Goal: Task Accomplishment & Management: Complete application form

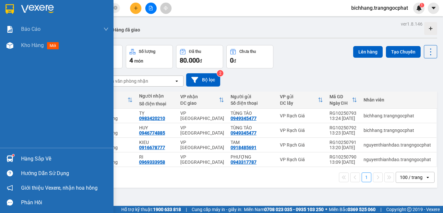
click at [26, 161] on div "Hàng sắp về" at bounding box center [65, 159] width 88 height 10
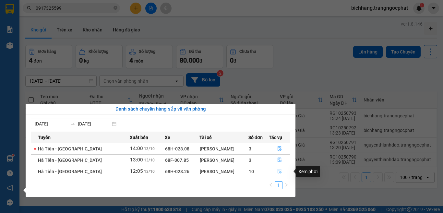
click at [281, 170] on icon "file-done" at bounding box center [279, 171] width 5 height 5
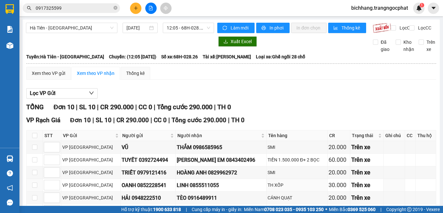
scroll to position [97, 0]
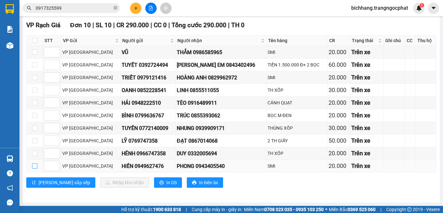
click at [36, 169] on input "checkbox" at bounding box center [34, 165] width 5 height 5
checkbox input "true"
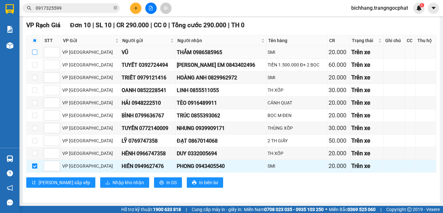
click at [34, 54] on input "checkbox" at bounding box center [34, 52] width 5 height 5
checkbox input "true"
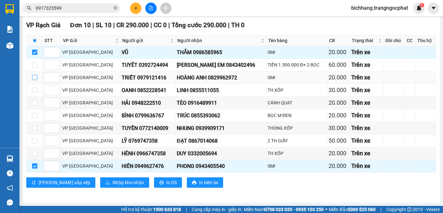
click at [35, 80] on input "checkbox" at bounding box center [34, 77] width 5 height 5
checkbox input "true"
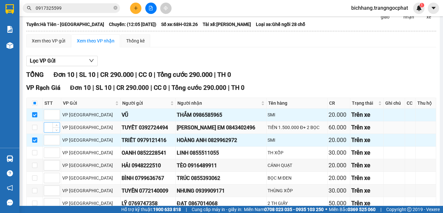
scroll to position [101, 0]
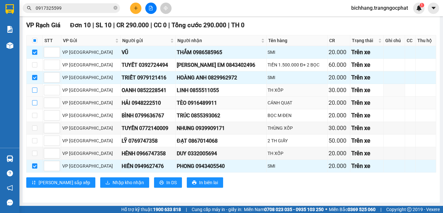
drag, startPoint x: 35, startPoint y: 89, endPoint x: 36, endPoint y: 100, distance: 10.7
click at [35, 91] on input "checkbox" at bounding box center [34, 90] width 5 height 5
checkbox input "true"
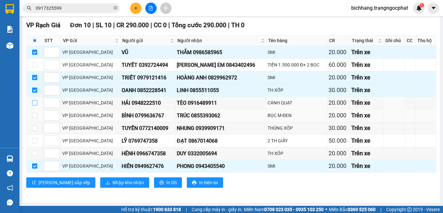
drag, startPoint x: 36, startPoint y: 102, endPoint x: 35, endPoint y: 112, distance: 9.5
click at [36, 103] on input "checkbox" at bounding box center [34, 102] width 5 height 5
checkbox input "true"
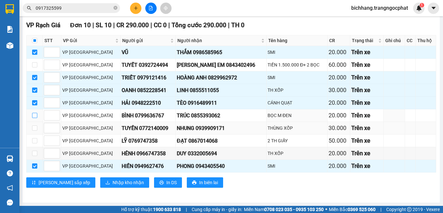
drag, startPoint x: 34, startPoint y: 115, endPoint x: 34, endPoint y: 122, distance: 7.8
click at [34, 115] on input "checkbox" at bounding box center [34, 115] width 5 height 5
checkbox input "true"
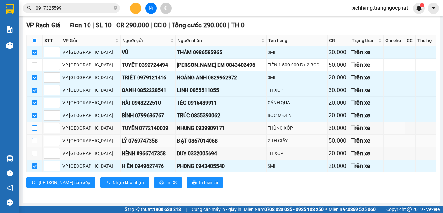
drag, startPoint x: 34, startPoint y: 127, endPoint x: 35, endPoint y: 138, distance: 11.4
click at [34, 127] on input "checkbox" at bounding box center [34, 128] width 5 height 5
checkbox input "true"
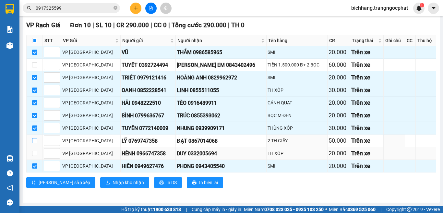
drag, startPoint x: 36, startPoint y: 140, endPoint x: 34, endPoint y: 148, distance: 8.5
click at [36, 140] on input "checkbox" at bounding box center [34, 140] width 5 height 5
checkbox input "true"
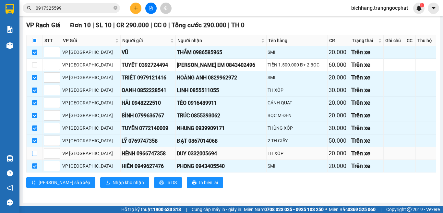
click at [34, 154] on input "checkbox" at bounding box center [34, 153] width 5 height 5
checkbox input "true"
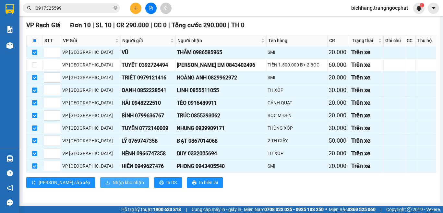
click at [113, 182] on span "Nhập kho nhận" at bounding box center [128, 182] width 31 height 7
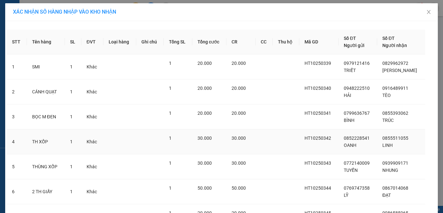
click at [225, 137] on td "30.000" at bounding box center [209, 141] width 34 height 25
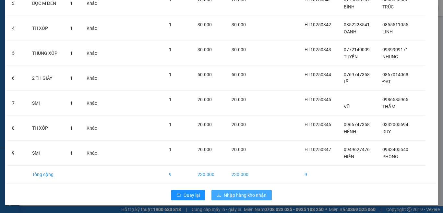
click at [238, 194] on span "Nhập hàng kho nhận" at bounding box center [245, 195] width 43 height 7
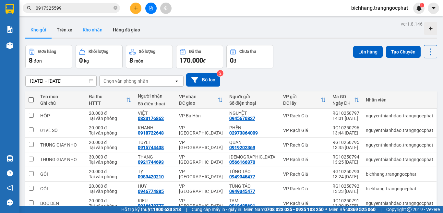
click at [85, 32] on button "Kho nhận" at bounding box center [93, 30] width 30 height 16
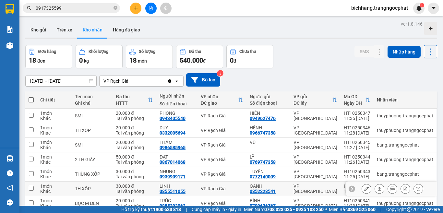
scroll to position [65, 0]
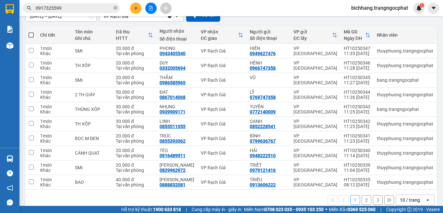
click at [132, 6] on button at bounding box center [135, 8] width 11 height 11
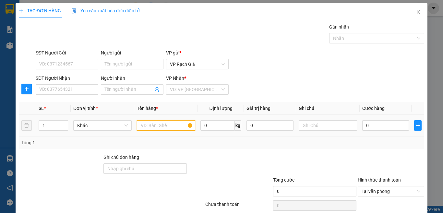
click at [145, 130] on input "text" at bounding box center [166, 125] width 58 height 10
type input "01 KIỆN"
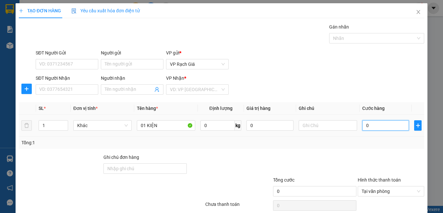
click at [362, 124] on input "0" at bounding box center [385, 125] width 47 height 10
type input "2"
type input "20"
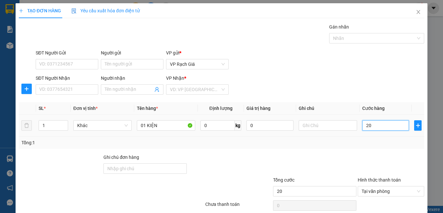
type input "200"
type input "2.000"
type input "20.000"
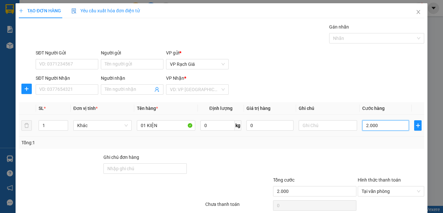
type input "20.000"
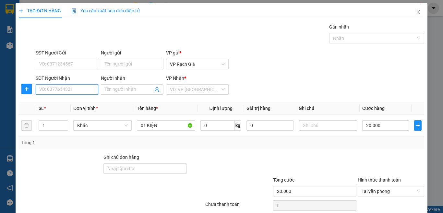
click at [85, 93] on input "SĐT Người Nhận" at bounding box center [67, 89] width 63 height 10
type input "0378454545"
click at [82, 102] on div "0378454545 - [PERSON_NAME]" at bounding box center [71, 102] width 64 height 7
type input "[PERSON_NAME]"
type input "0378454545"
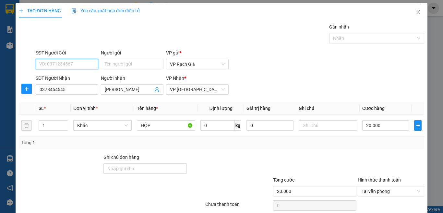
click at [81, 61] on input "SĐT Người Gửi" at bounding box center [67, 64] width 63 height 10
click at [77, 77] on div "0344855544 - HIỂN" at bounding box center [66, 77] width 54 height 7
type input "0344855544"
type input "HIỂN"
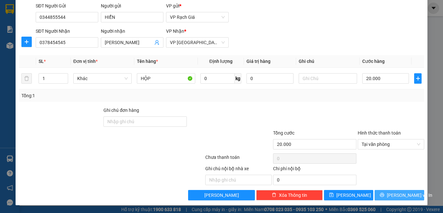
click at [396, 195] on span "[PERSON_NAME] và In" at bounding box center [409, 195] width 45 height 7
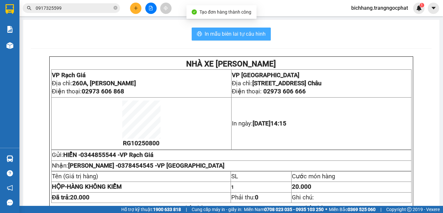
click at [253, 36] on span "In mẫu biên lai tự cấu hình" at bounding box center [235, 34] width 61 height 8
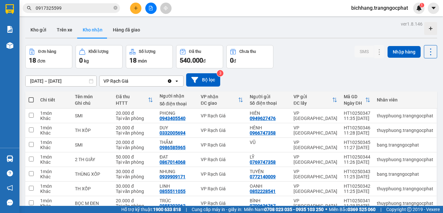
click at [93, 6] on input "0917325599" at bounding box center [74, 8] width 77 height 7
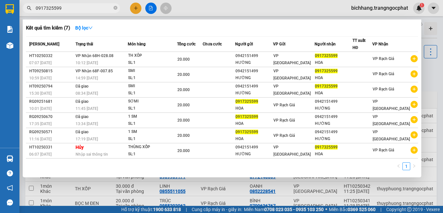
click at [93, 8] on input "0917325599" at bounding box center [74, 8] width 77 height 7
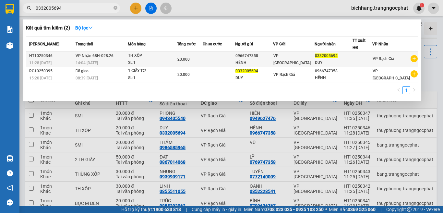
type input "0332005694"
click at [202, 56] on div "20.000" at bounding box center [189, 59] width 25 height 7
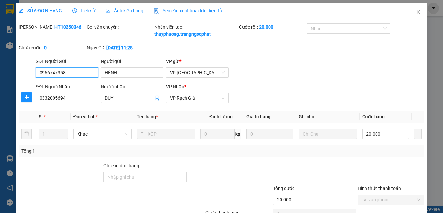
type input "0966747358"
type input "HÊNH"
type input "0332005694"
type input "DUY"
type input "20.000"
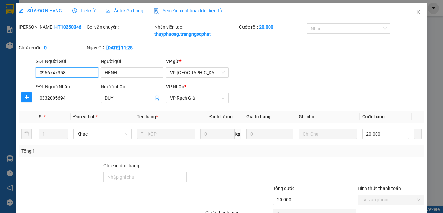
scroll to position [55, 0]
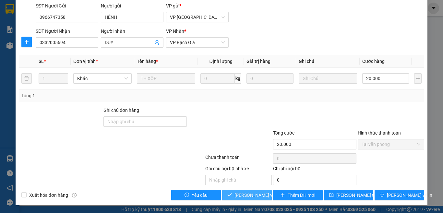
click at [243, 197] on span "[PERSON_NAME] và Giao hàng" at bounding box center [266, 195] width 62 height 7
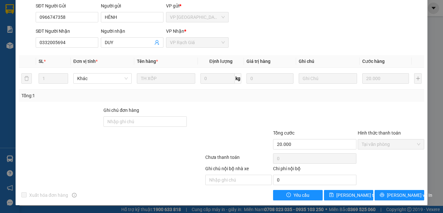
scroll to position [0, 0]
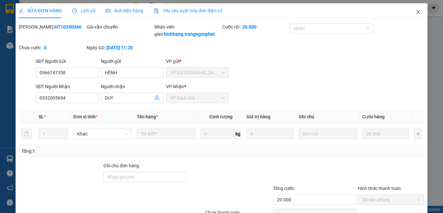
click at [416, 13] on icon "close" at bounding box center [418, 11] width 5 height 5
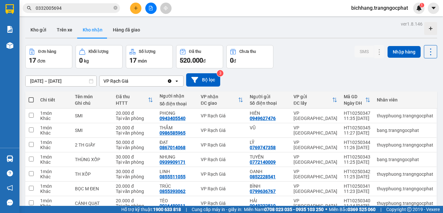
scroll to position [75, 0]
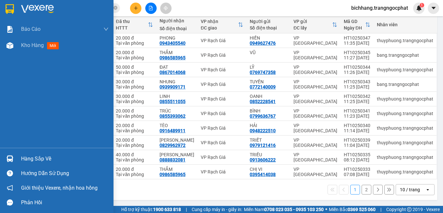
click at [31, 159] on div "Hàng sắp về" at bounding box center [65, 159] width 88 height 10
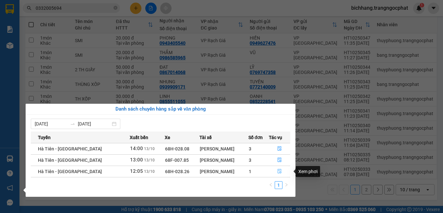
click at [277, 170] on icon "file-done" at bounding box center [279, 171] width 5 height 5
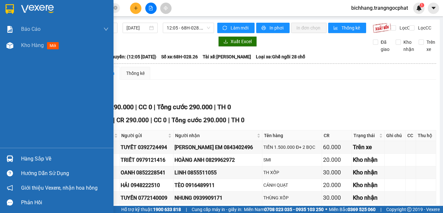
click at [43, 162] on div "Hàng sắp về" at bounding box center [65, 159] width 88 height 10
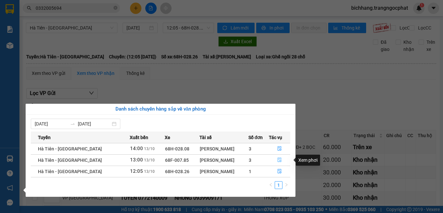
click at [279, 160] on icon "file-done" at bounding box center [279, 160] width 5 height 5
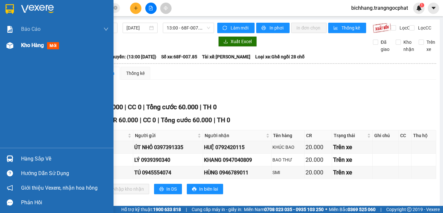
click at [33, 47] on span "Kho hàng" at bounding box center [32, 45] width 23 height 6
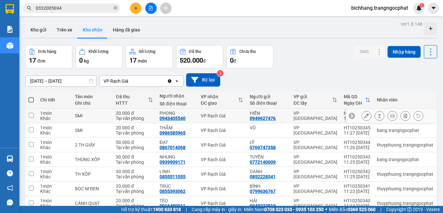
scroll to position [65, 0]
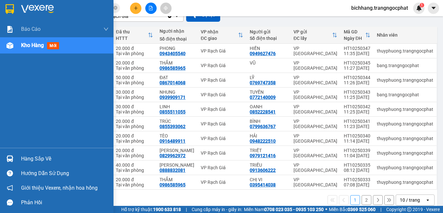
click at [23, 160] on div "Hàng sắp về" at bounding box center [65, 159] width 88 height 10
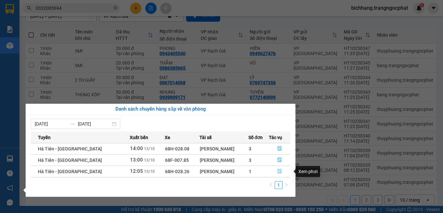
click at [277, 170] on icon "file-done" at bounding box center [279, 171] width 5 height 5
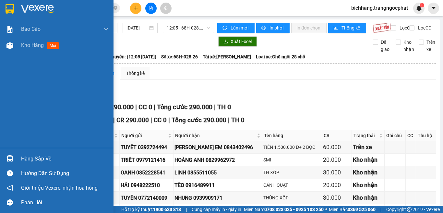
click at [36, 157] on div "Hàng sắp về" at bounding box center [65, 159] width 88 height 10
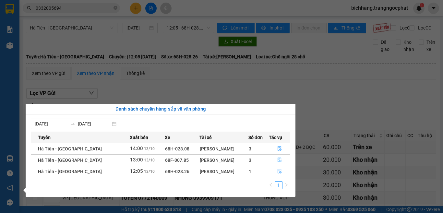
click at [278, 160] on icon "file-done" at bounding box center [279, 160] width 5 height 5
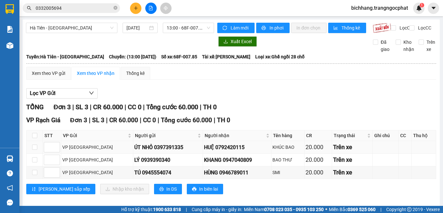
click at [214, 151] on div "HUỆ 0792420115" at bounding box center [237, 147] width 66 height 8
copy div "0792420115"
click at [211, 164] on div "KHANG 0947040809" at bounding box center [237, 160] width 66 height 8
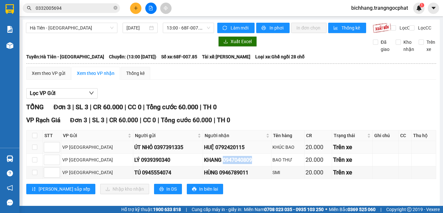
copy div "0947040809"
click at [214, 177] on div "HÙNG 0946789011" at bounding box center [237, 173] width 66 height 8
copy div "0946789011"
